Goal: Complete application form

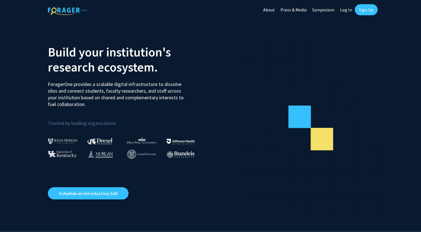
click at [345, 6] on link "Log In" at bounding box center [346, 9] width 18 height 19
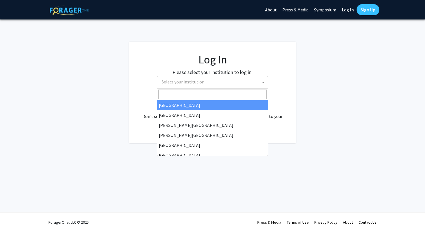
click at [214, 77] on span "Select your institution" at bounding box center [213, 81] width 108 height 11
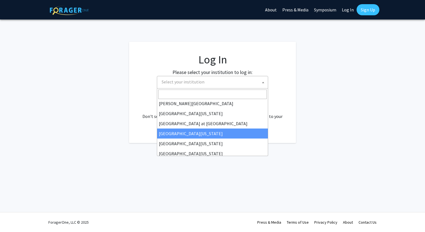
scroll to position [195, 0]
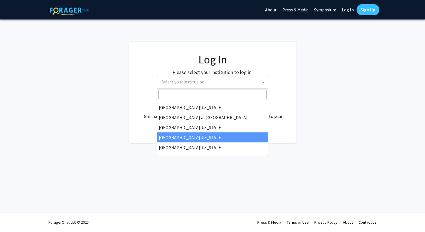
select select "31"
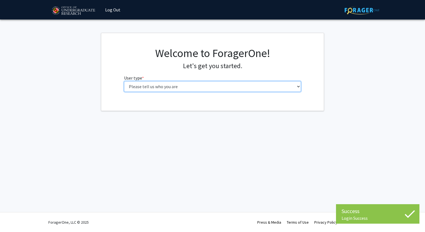
click at [239, 91] on select "Please tell us who you are Undergraduate Student Master's Student Doctoral Cand…" at bounding box center [212, 86] width 177 height 11
select select "1: undergrad"
click at [124, 81] on select "Please tell us who you are Undergraduate Student Master's Student Doctoral Cand…" at bounding box center [212, 86] width 177 height 11
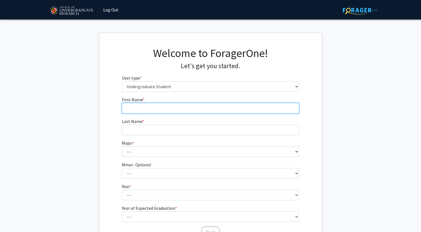
click at [228, 111] on input "First Name * required" at bounding box center [210, 108] width 177 height 11
type input "[PERSON_NAME]"
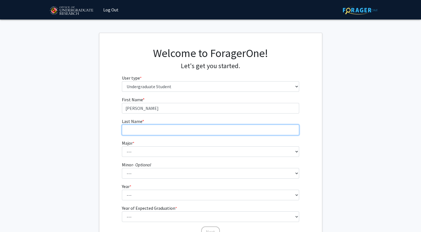
type input "[PERSON_NAME]"
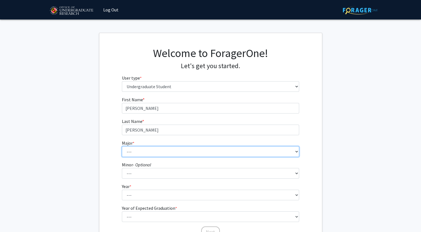
click at [159, 150] on select "--- Accounting Aerospace Engineering African American and Africana Studies Agri…" at bounding box center [210, 151] width 177 height 11
select select "16: 2317"
click at [122, 146] on select "--- Accounting Aerospace Engineering African American and Africana Studies Agri…" at bounding box center [210, 151] width 177 height 11
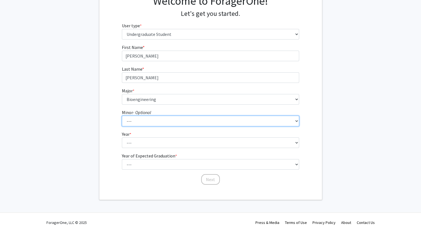
click at [143, 123] on select "--- Actuarial Mathematics Advanced Cybersecurity Experience for Students Africa…" at bounding box center [210, 121] width 177 height 11
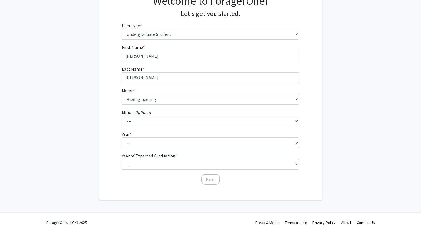
click at [99, 108] on div "First Name * required [PERSON_NAME] Name * required [PERSON_NAME] * required --…" at bounding box center [210, 114] width 222 height 141
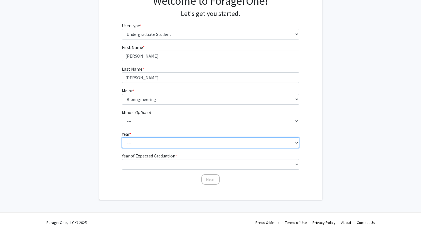
click at [140, 140] on select "--- First-year Sophomore Junior Senior Postbaccalaureate Certificate" at bounding box center [210, 142] width 177 height 11
select select "1: first-year"
click at [122, 137] on select "--- First-year Sophomore Junior Senior Postbaccalaureate Certificate" at bounding box center [210, 142] width 177 height 11
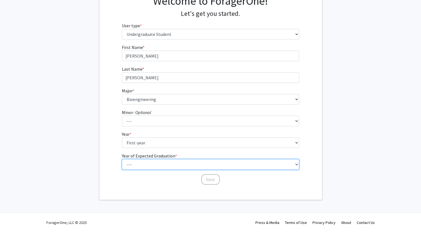
click at [145, 163] on select "--- 2025 2026 2027 2028 2029 2030 2031 2032 2033 2034" at bounding box center [210, 164] width 177 height 11
select select "5: 2029"
click at [122, 159] on select "--- 2025 2026 2027 2028 2029 2030 2031 2032 2033 2034" at bounding box center [210, 164] width 177 height 11
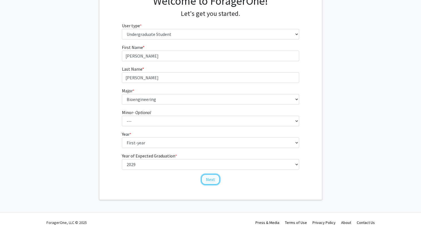
click at [204, 182] on button "Next" at bounding box center [210, 179] width 19 height 11
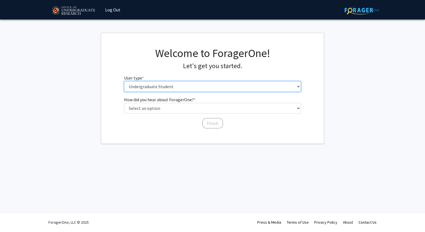
click at [210, 89] on select "Please tell us who you are Undergraduate Student Master's Student Doctoral Cand…" at bounding box center [212, 86] width 177 height 11
click at [124, 81] on select "Please tell us who you are Undergraduate Student Master's Student Doctoral Cand…" at bounding box center [212, 86] width 177 height 11
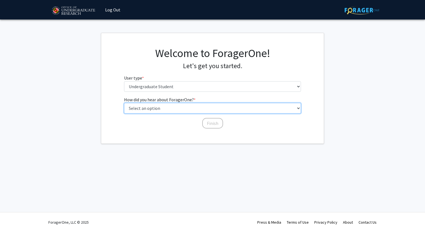
click at [155, 108] on select "Select an option Peer/student recommendation Faculty/staff recommendation Unive…" at bounding box center [212, 108] width 177 height 11
select select "3: university_website"
click at [124, 103] on select "Select an option Peer/student recommendation Faculty/staff recommendation Unive…" at bounding box center [212, 108] width 177 height 11
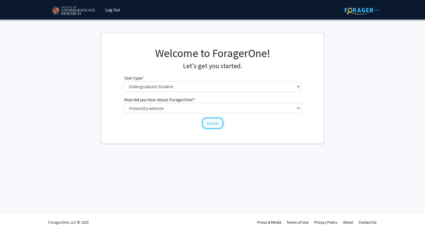
click at [215, 122] on button "Finish" at bounding box center [212, 123] width 21 height 11
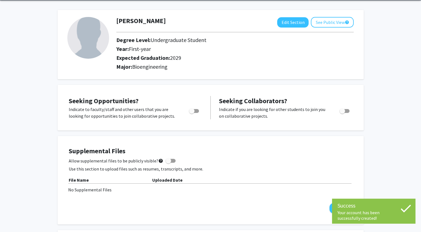
scroll to position [26, 0]
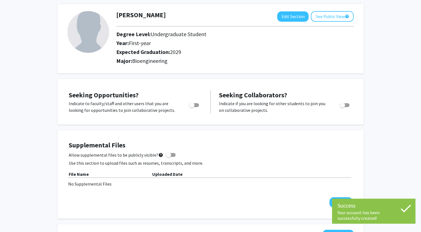
click at [196, 104] on span "Toggle" at bounding box center [194, 105] width 10 height 4
click at [192, 107] on input "Are you actively seeking opportunities?" at bounding box center [191, 107] width 0 height 0
checkbox input "true"
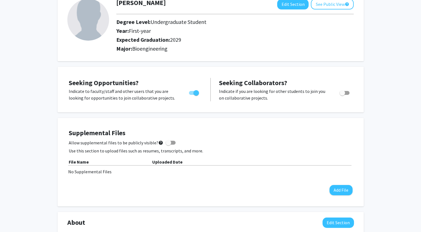
scroll to position [0, 0]
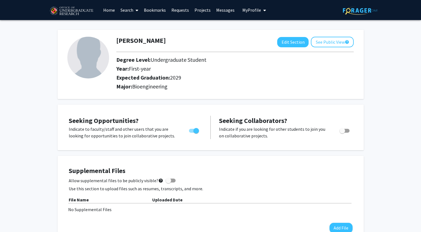
click at [350, 13] on img at bounding box center [360, 10] width 35 height 9
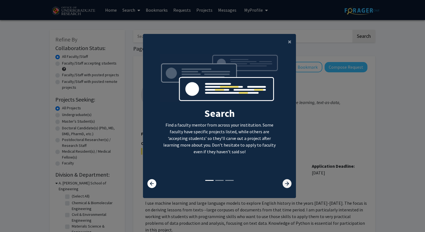
click at [285, 182] on icon at bounding box center [286, 183] width 9 height 9
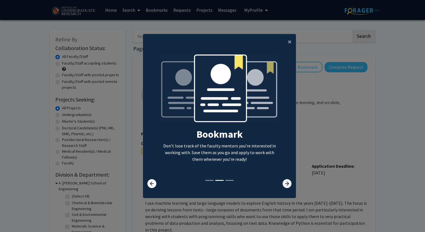
click at [285, 182] on icon at bounding box center [286, 183] width 9 height 9
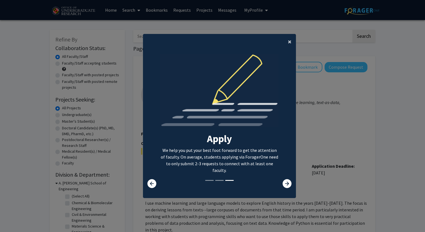
click at [288, 41] on span "×" at bounding box center [290, 41] width 4 height 9
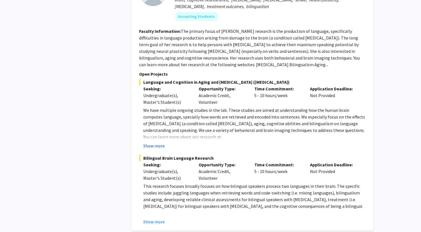
scroll to position [1845, 0]
click at [151, 142] on button "Show more" at bounding box center [153, 145] width 21 height 7
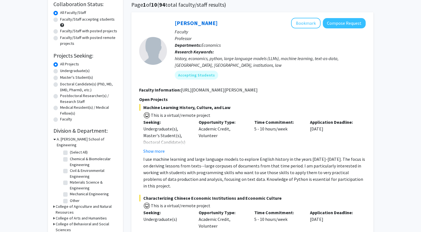
scroll to position [0, 0]
